Goal: Transaction & Acquisition: Purchase product/service

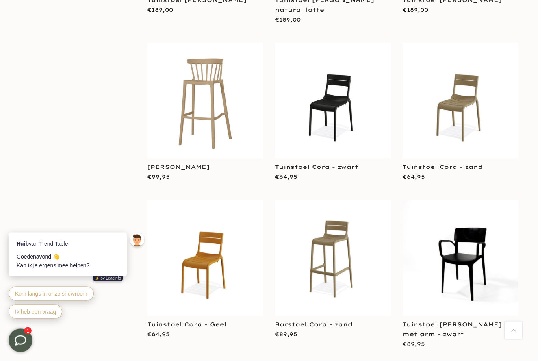
scroll to position [270, 0]
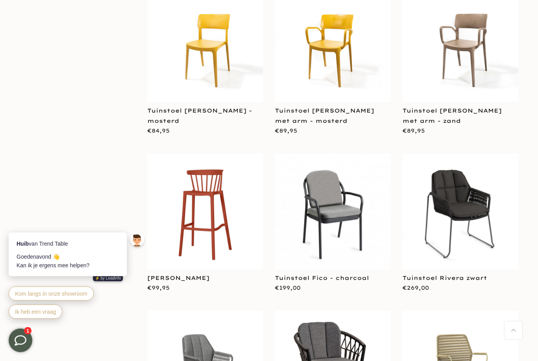
scroll to position [1007, 0]
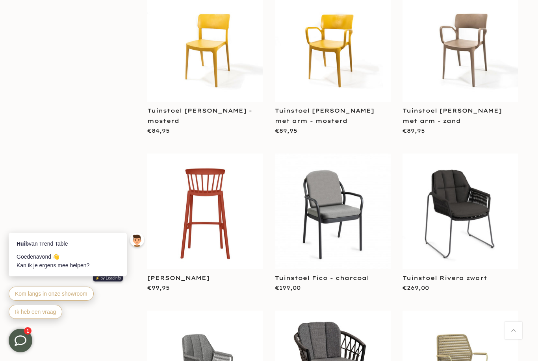
click at [230, 232] on img at bounding box center [205, 212] width 116 height 116
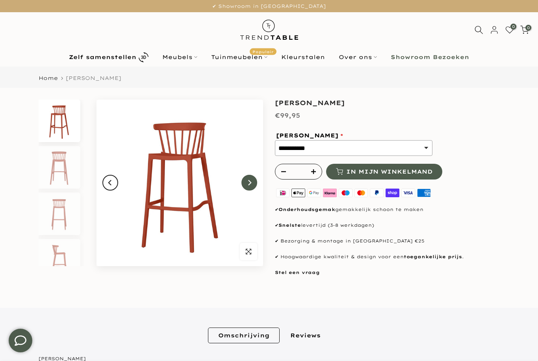
click at [251, 179] on button "Next" at bounding box center [249, 183] width 16 height 16
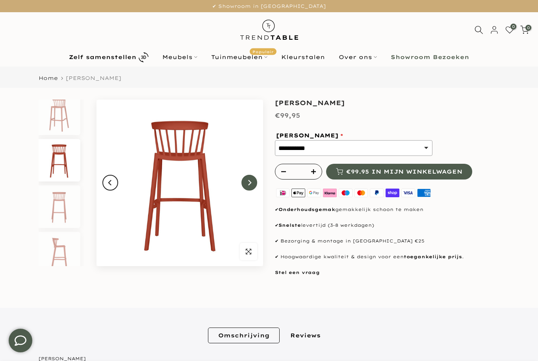
click at [247, 183] on icon "Next" at bounding box center [249, 182] width 6 height 6
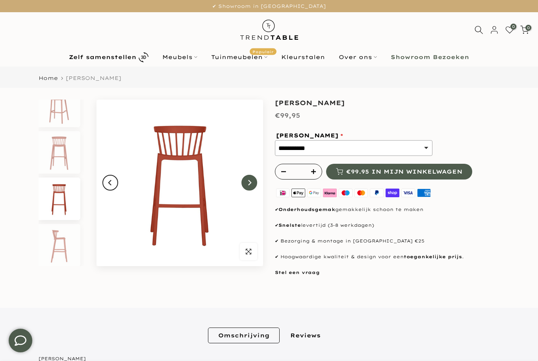
scroll to position [15, 0]
click at [250, 178] on button "Next" at bounding box center [249, 183] width 16 height 16
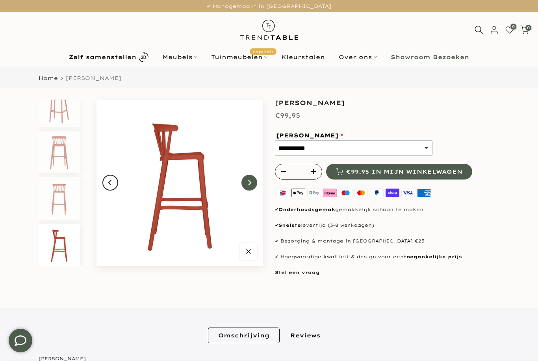
click at [246, 183] on button "Next" at bounding box center [249, 183] width 16 height 16
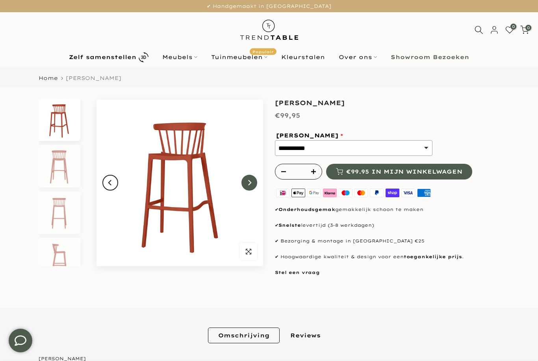
scroll to position [0, 0]
click at [246, 180] on button "Next" at bounding box center [249, 183] width 16 height 16
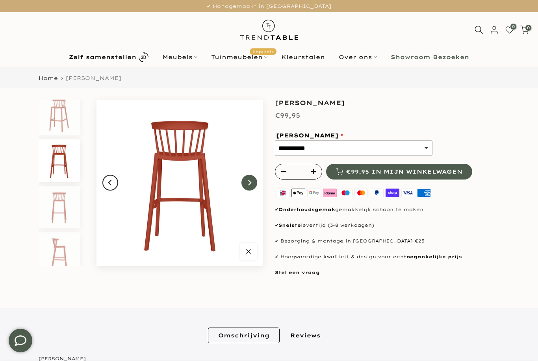
scroll to position [7, 0]
click at [248, 174] on img at bounding box center [179, 183] width 167 height 167
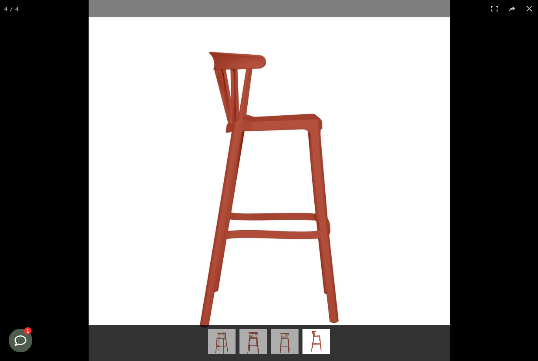
click at [532, 9] on button at bounding box center [528, 8] width 17 height 17
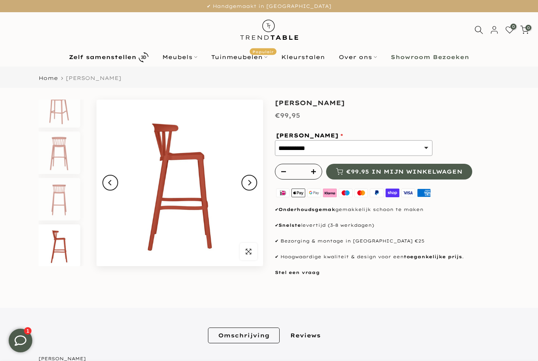
scroll to position [15, 0]
